Goal: Information Seeking & Learning: Learn about a topic

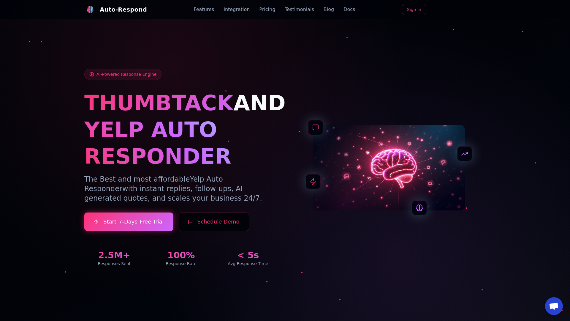
click at [324, 9] on link "Blog" at bounding box center [329, 9] width 10 height 7
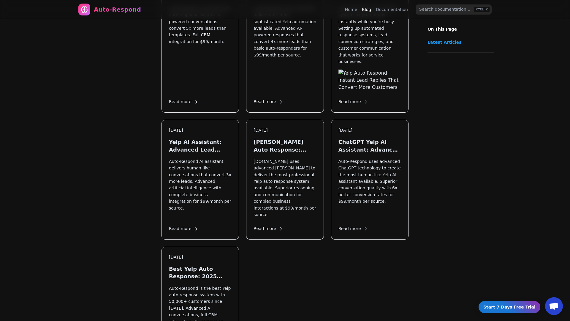
scroll to position [824, 0]
